Goal: Information Seeking & Learning: Check status

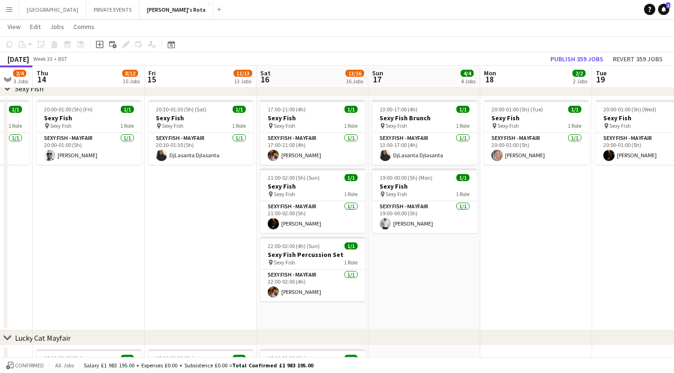
scroll to position [152, 0]
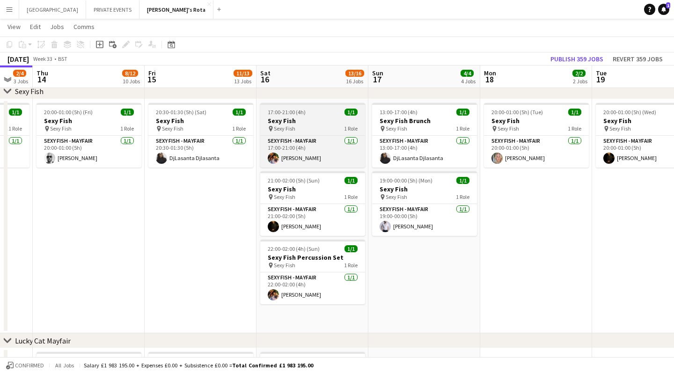
click at [303, 120] on h3 "Sexy Fish" at bounding box center [312, 121] width 105 height 8
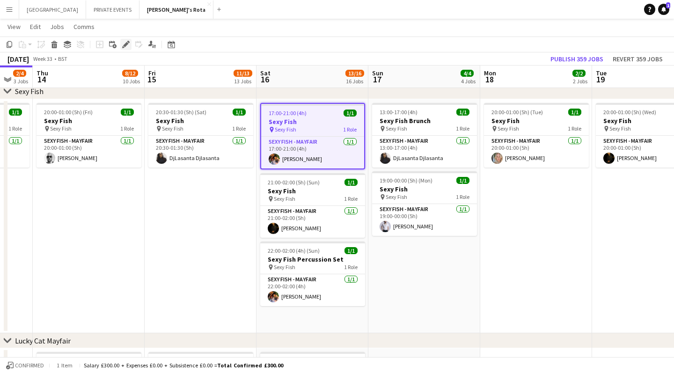
click at [124, 46] on icon at bounding box center [125, 44] width 5 height 5
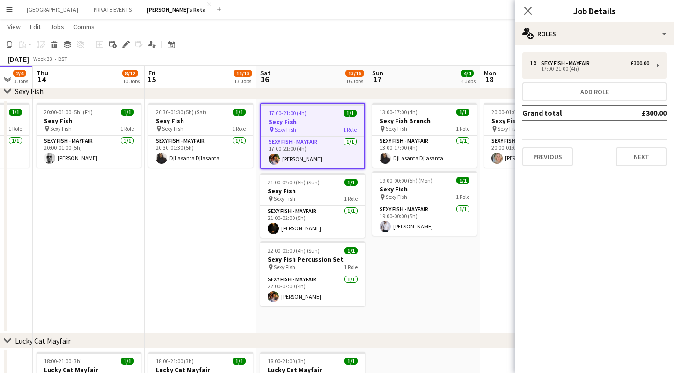
click at [227, 190] on app-date-cell "20:30-01:30 (5h) (Sat) 1/1 Sexy Fish pin Sexy Fish 1 Role SEXY FISH - MAYFAIR […" at bounding box center [201, 216] width 112 height 234
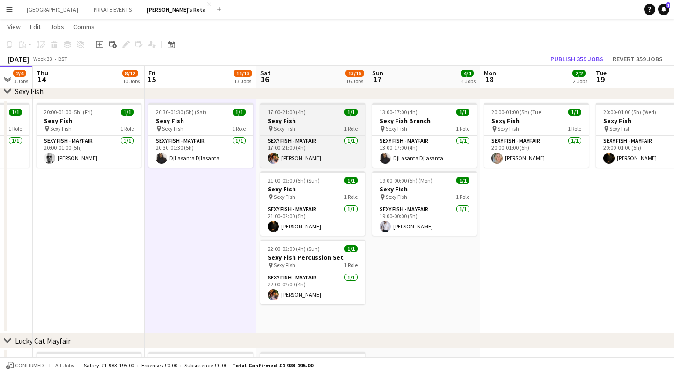
click at [324, 120] on h3 "Sexy Fish" at bounding box center [312, 121] width 105 height 8
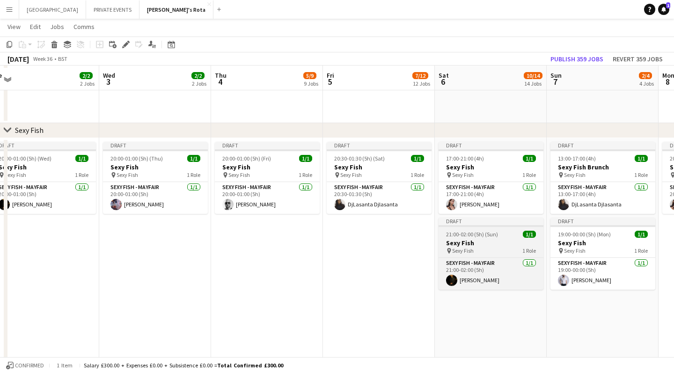
scroll to position [131, 0]
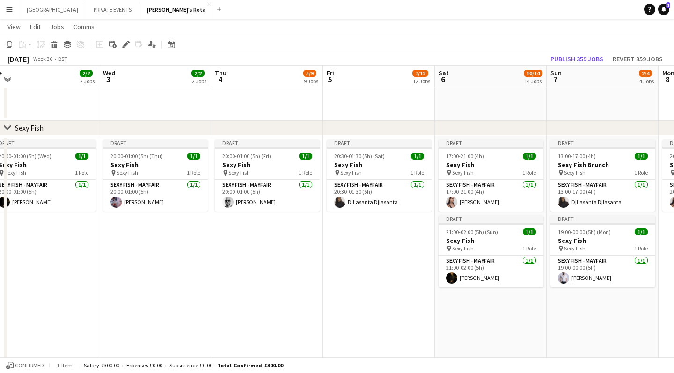
click at [7, 10] on app-icon "Menu" at bounding box center [9, 9] width 7 height 7
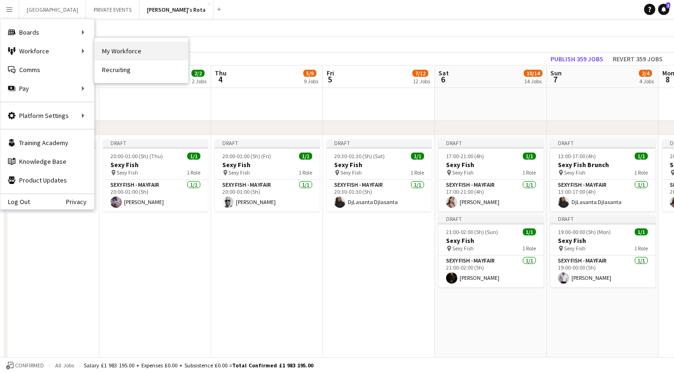
click at [110, 53] on link "My Workforce" at bounding box center [142, 51] width 94 height 19
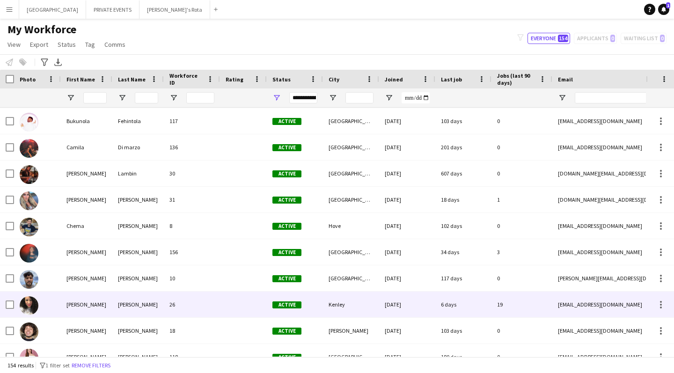
click at [120, 305] on div "[PERSON_NAME]" at bounding box center [137, 305] width 51 height 26
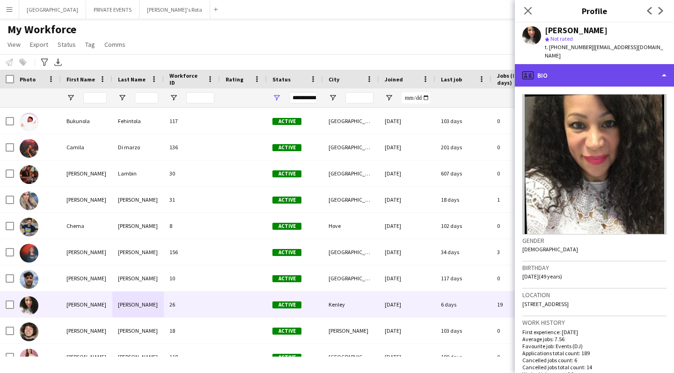
click at [538, 65] on div "profile Bio" at bounding box center [594, 75] width 159 height 22
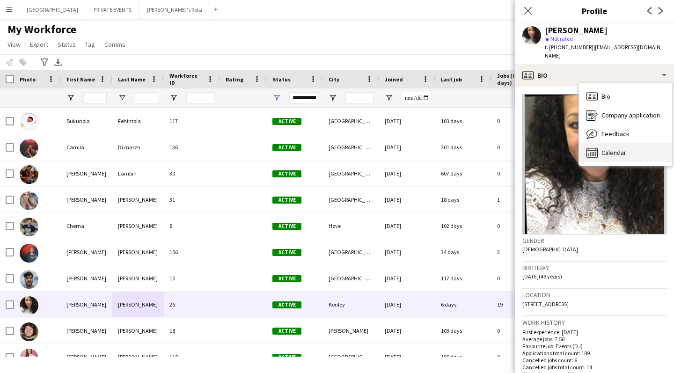
click at [622, 148] on span "Calendar" at bounding box center [613, 152] width 25 height 8
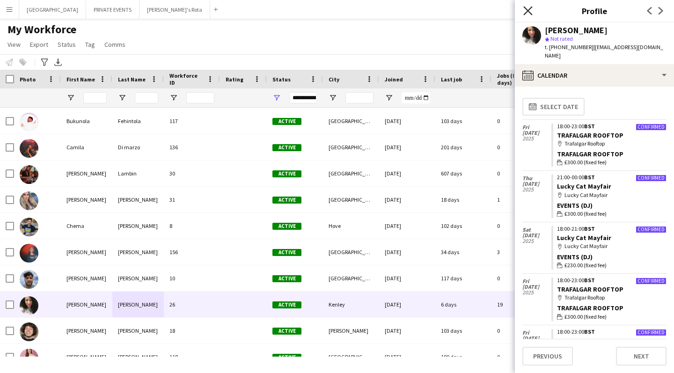
click at [528, 11] on icon at bounding box center [527, 10] width 9 height 9
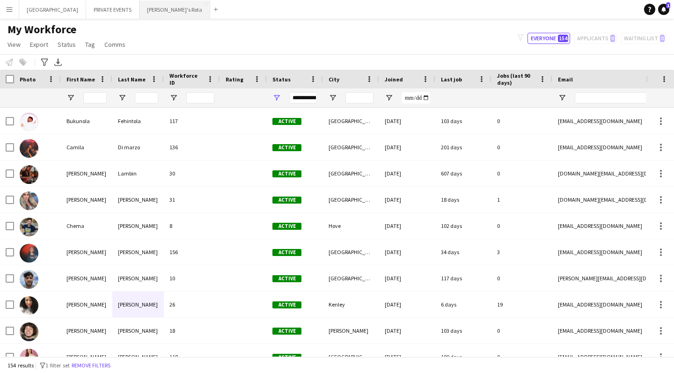
click at [139, 12] on button "[PERSON_NAME]'s Rota Close" at bounding box center [174, 9] width 71 height 18
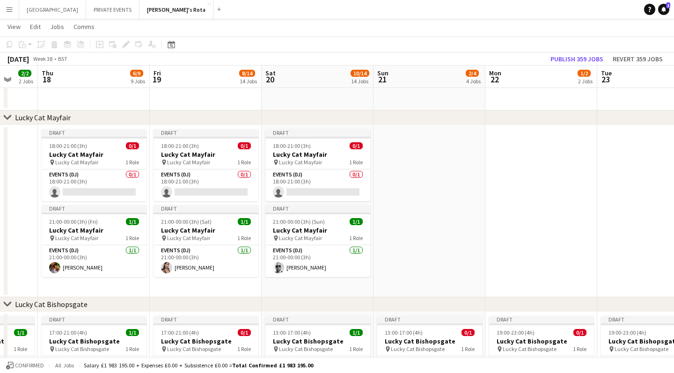
scroll to position [0, 297]
